Goal: Information Seeking & Learning: Learn about a topic

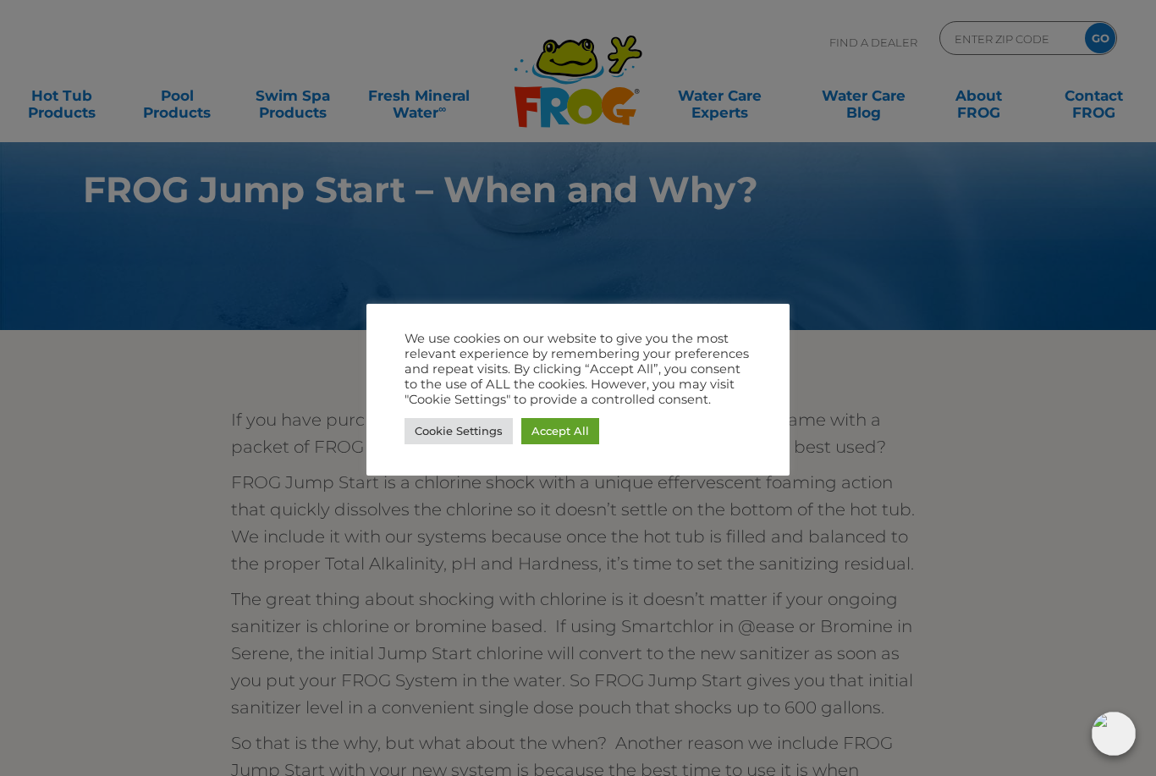
click at [475, 433] on link "Cookie Settings" at bounding box center [459, 431] width 108 height 26
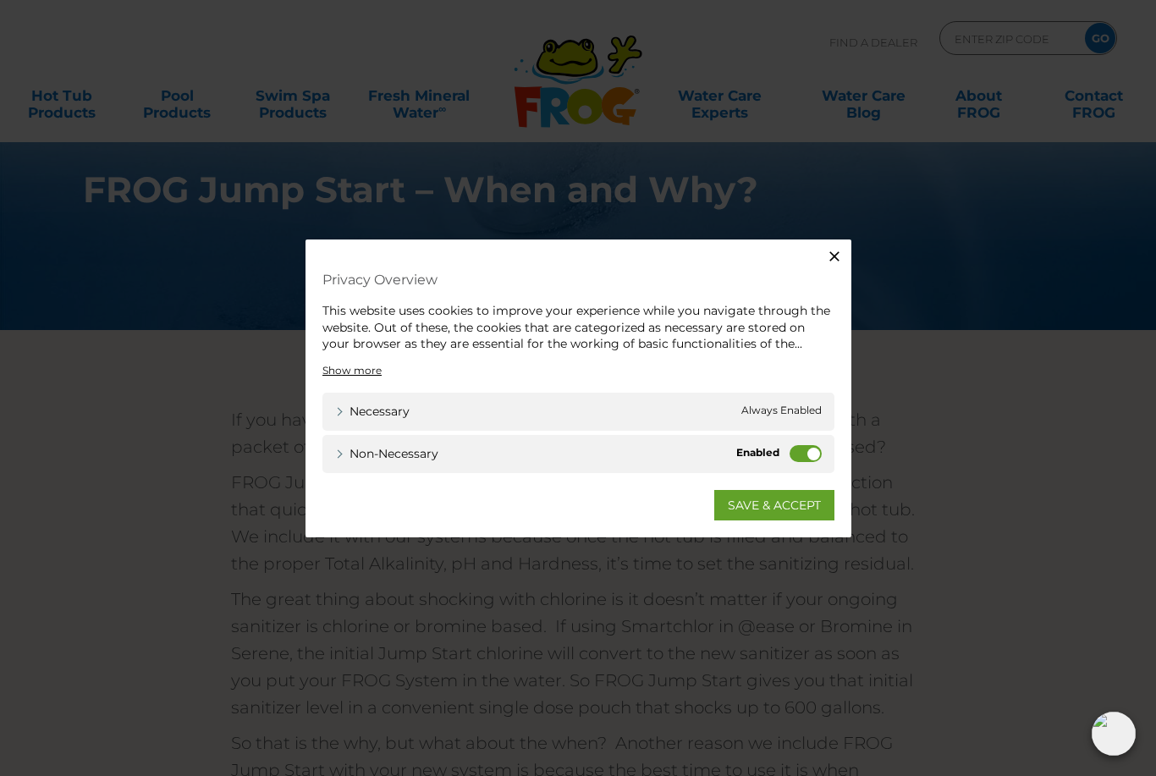
click at [798, 451] on label "Non-necessary" at bounding box center [806, 452] width 32 height 17
click at [0, 0] on input "Non-necessary" at bounding box center [0, 0] width 0 height 0
click at [785, 496] on link "SAVE & ACCEPT" at bounding box center [775, 504] width 120 height 30
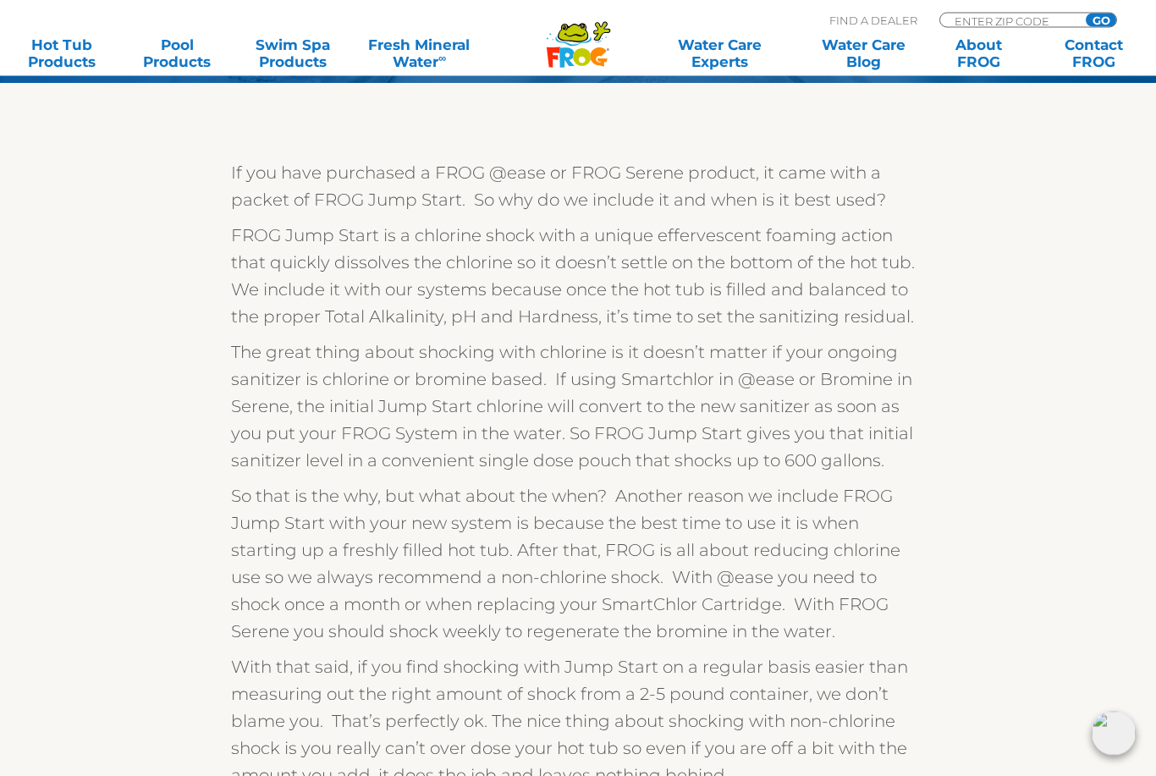
scroll to position [248, 0]
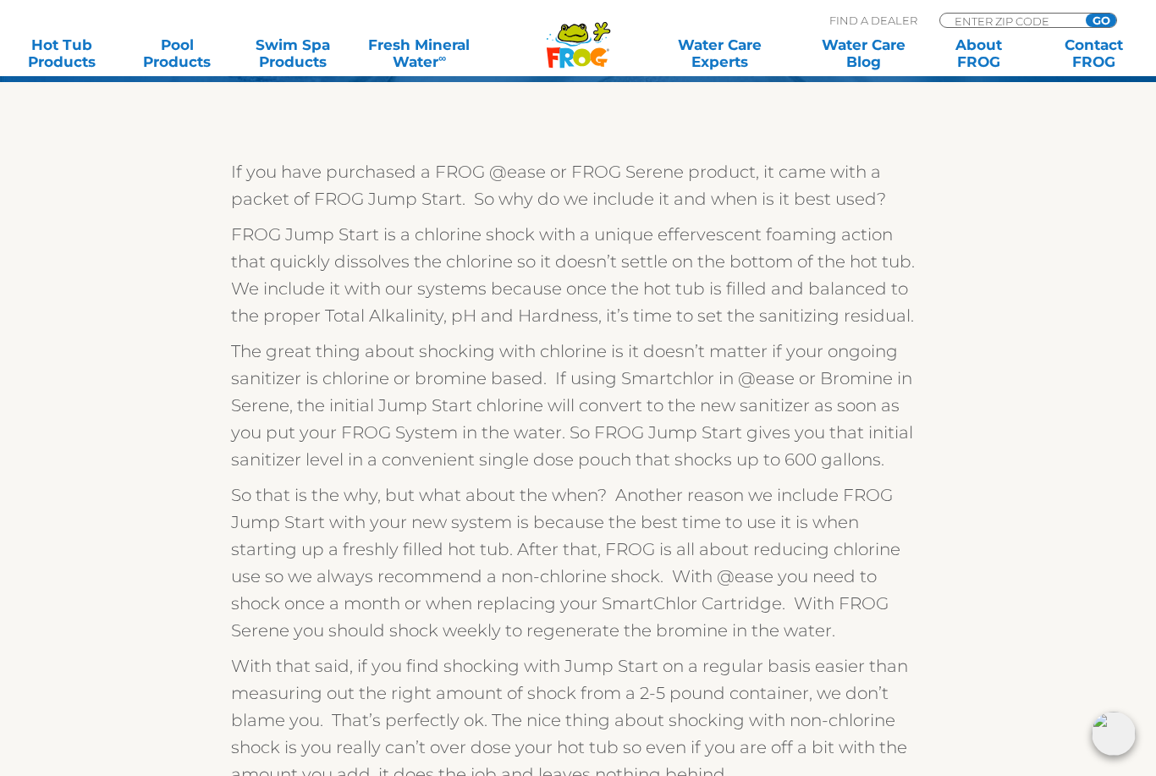
click at [75, 693] on div "If you have purchased a FROG @ease or FROG Serene product, it came with a packe…" at bounding box center [578, 524] width 1041 height 775
click at [102, 732] on div "If you have purchased a FROG @ease or FROG Serene product, it came with a packe…" at bounding box center [578, 524] width 1041 height 775
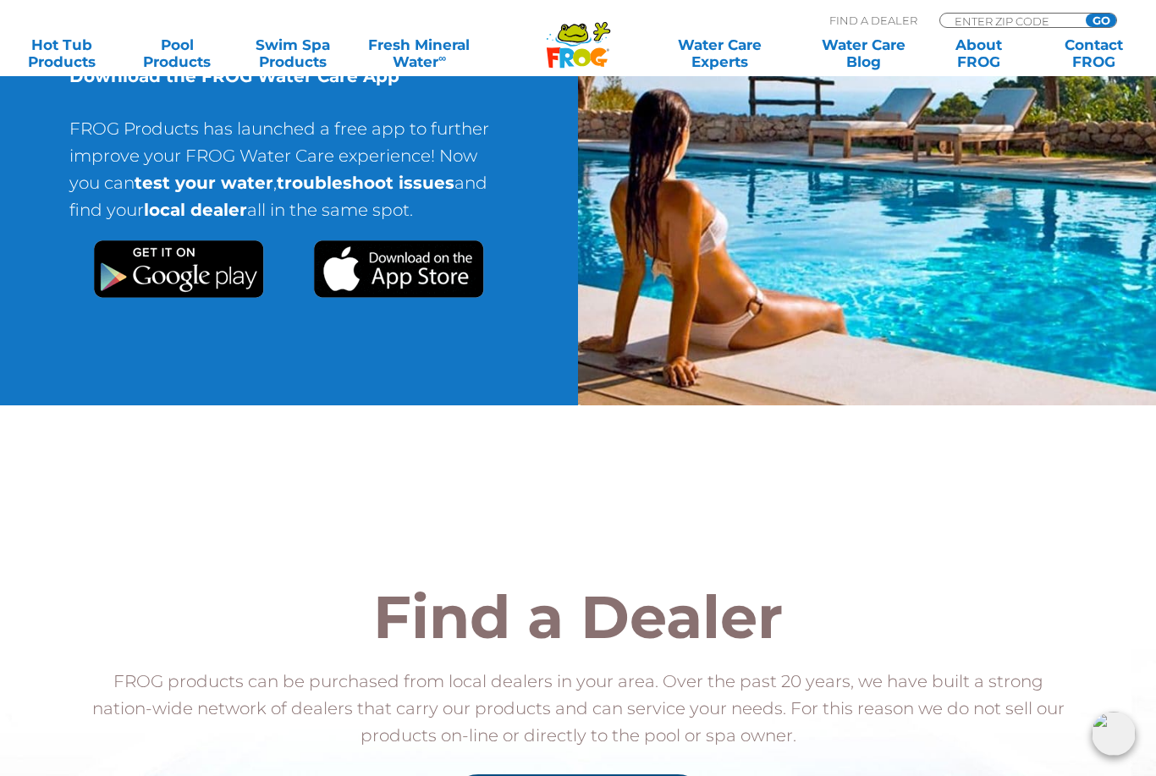
scroll to position [1138, 0]
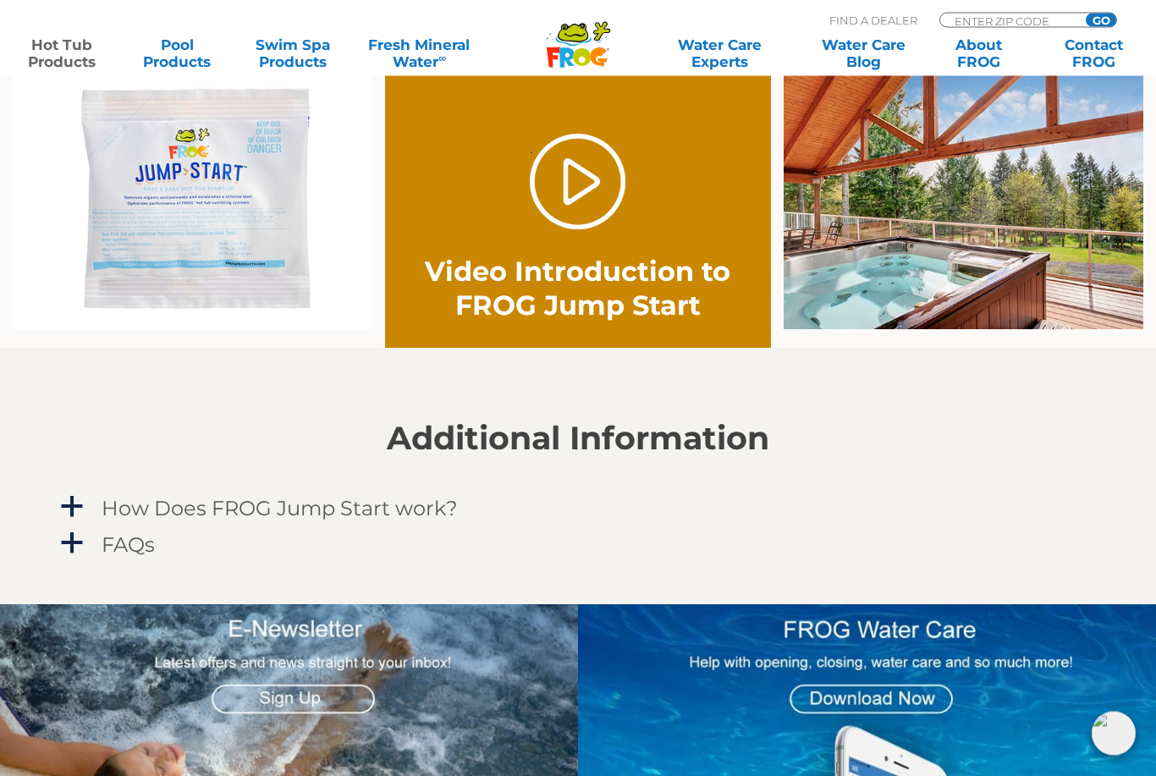
scroll to position [1155, 0]
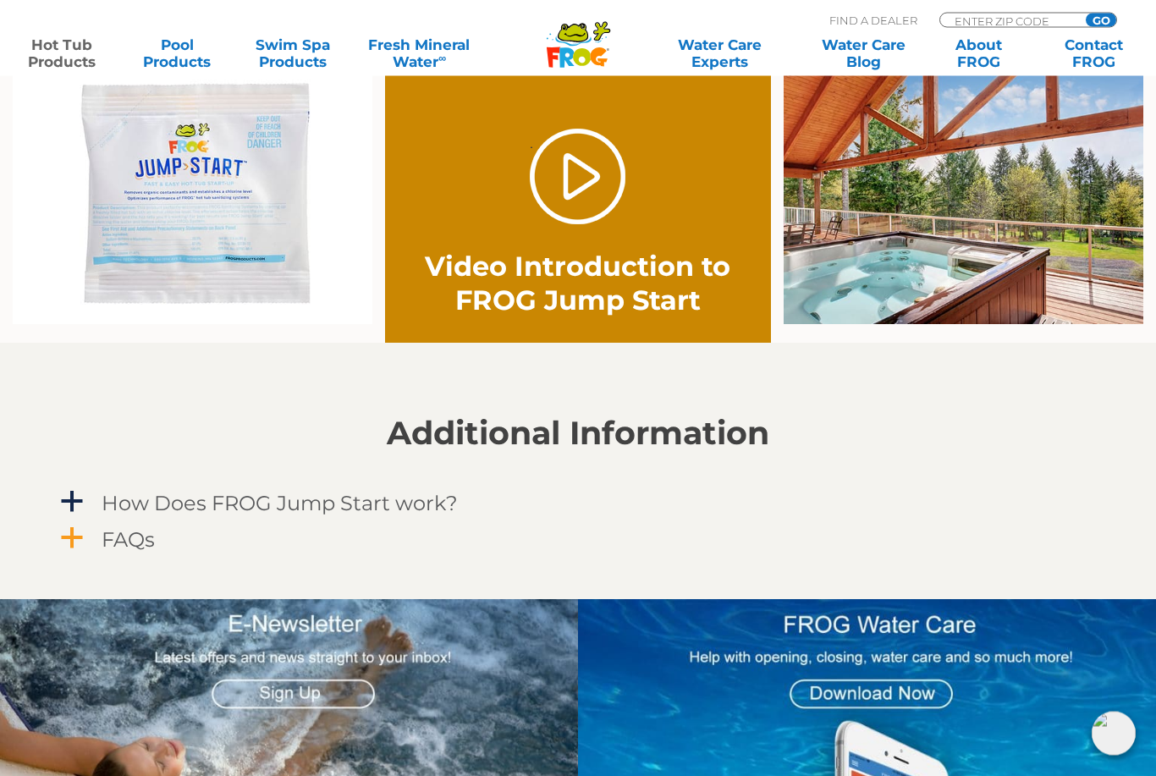
click at [99, 542] on div "FAQs" at bounding box center [540, 540] width 886 height 31
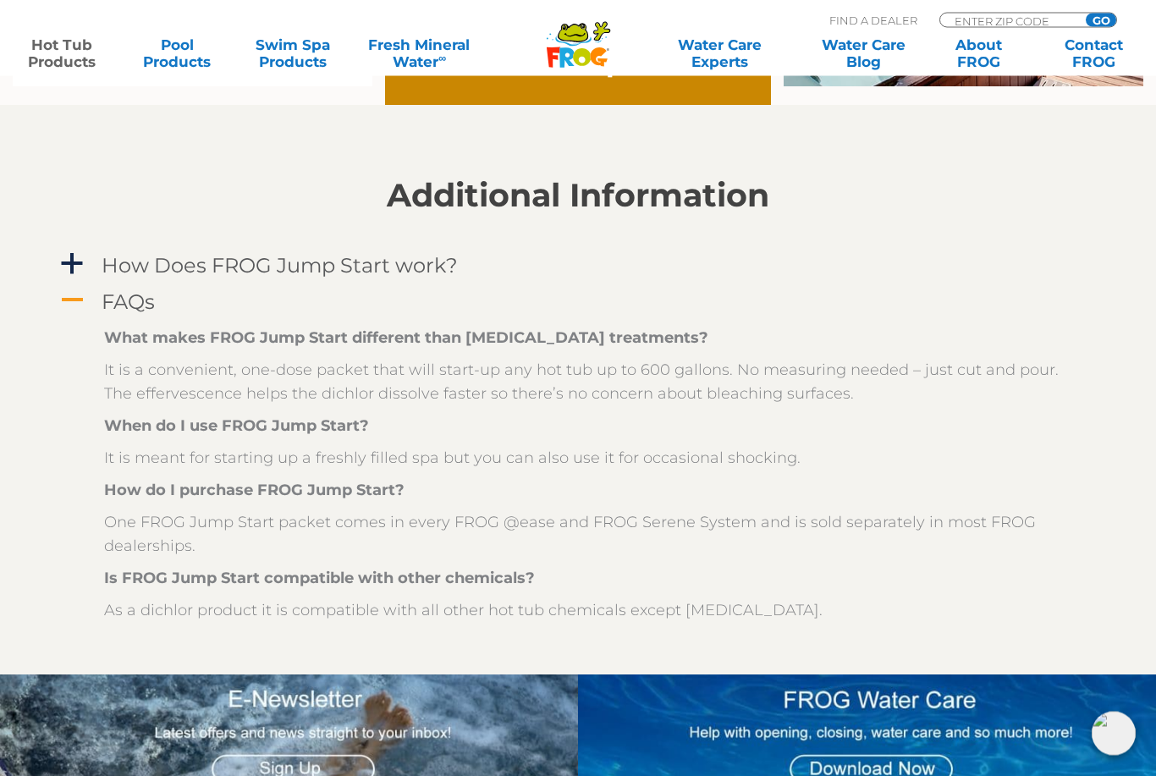
scroll to position [1394, 0]
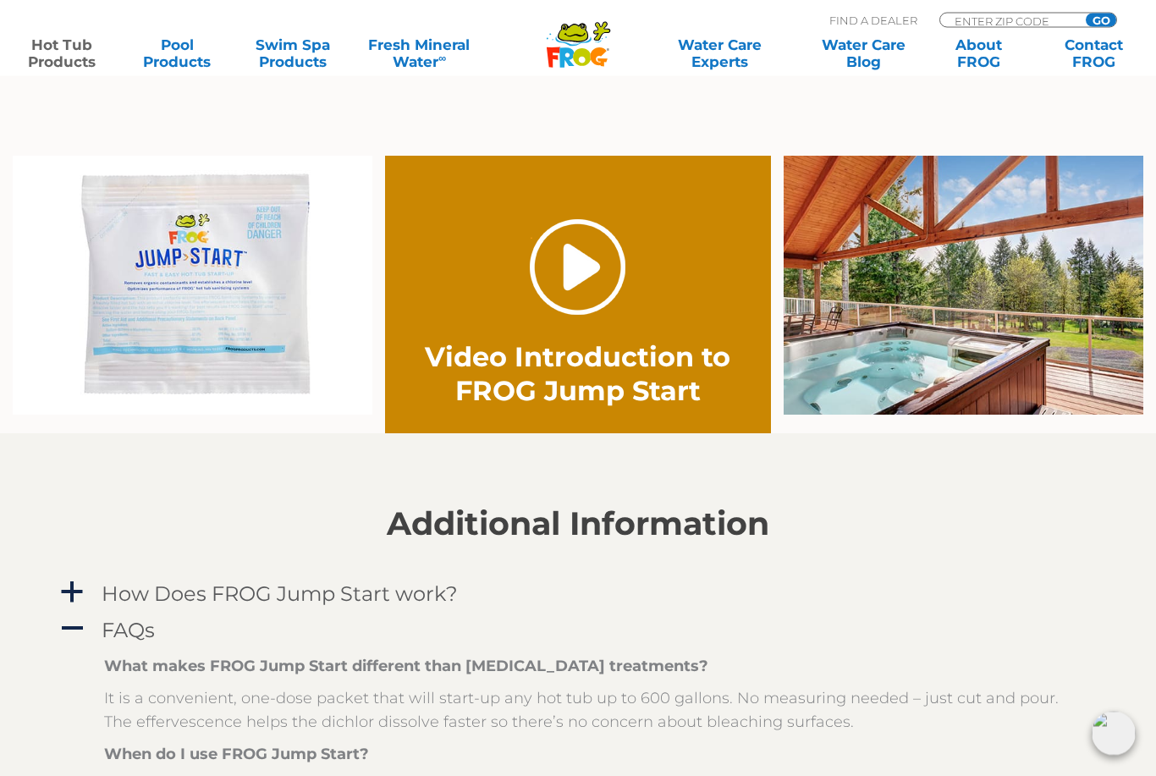
click at [566, 267] on link "." at bounding box center [578, 268] width 96 height 96
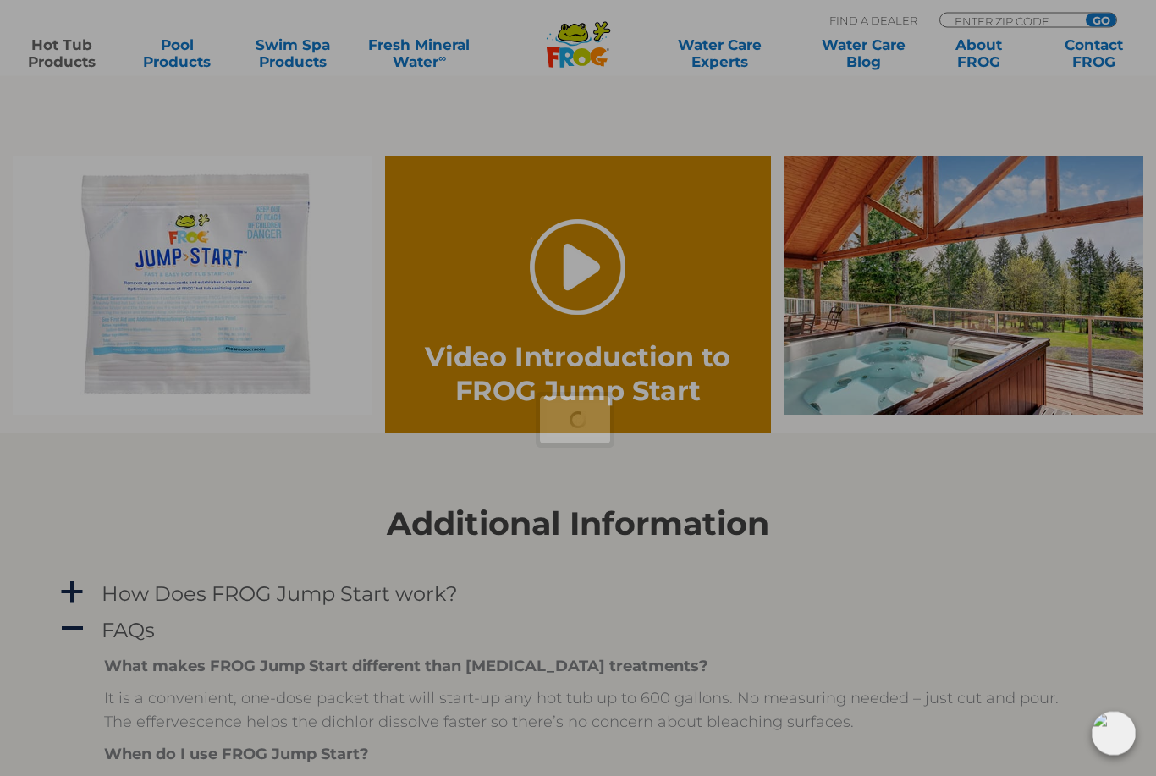
scroll to position [1065, 0]
